Goal: Navigation & Orientation: Find specific page/section

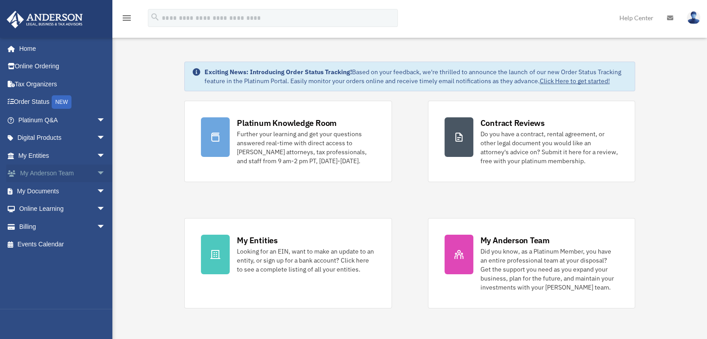
click at [71, 175] on link "My Anderson Team arrow_drop_down" at bounding box center [62, 174] width 113 height 18
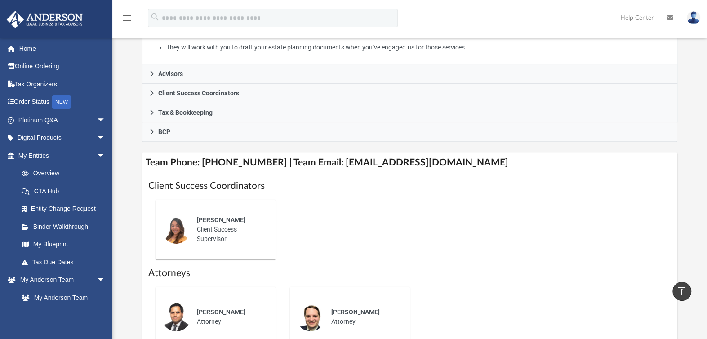
scroll to position [135, 0]
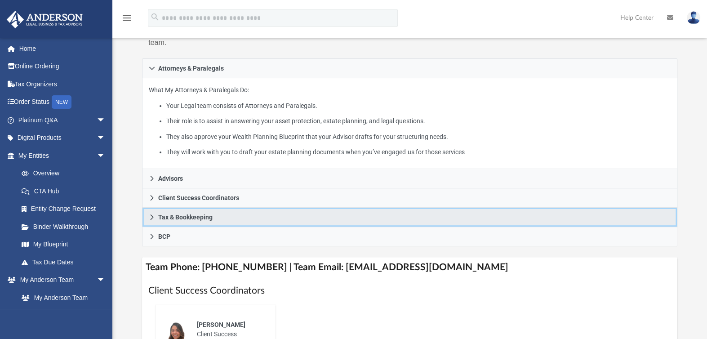
click at [151, 218] on icon at bounding box center [152, 216] width 3 height 5
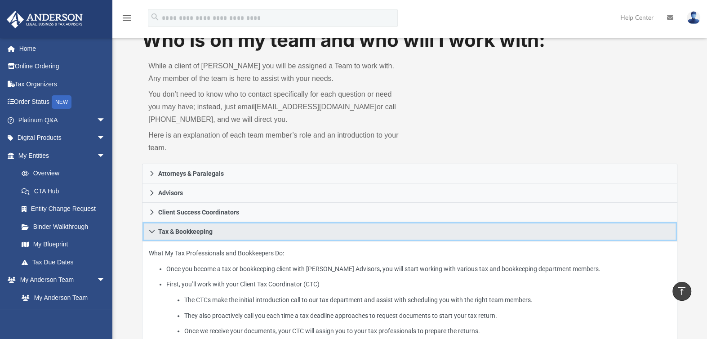
scroll to position [0, 0]
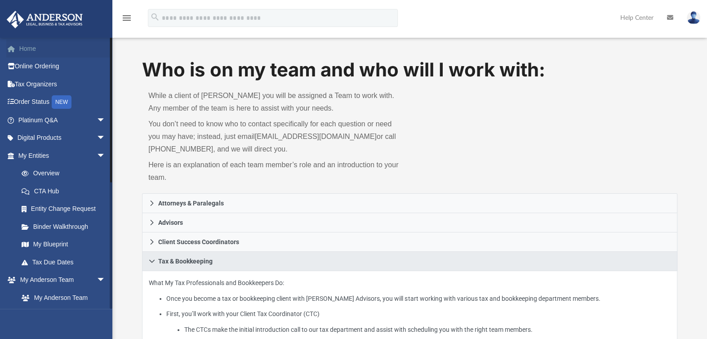
click at [39, 51] on link "Home" at bounding box center [62, 49] width 113 height 18
